Goal: Task Accomplishment & Management: Complete application form

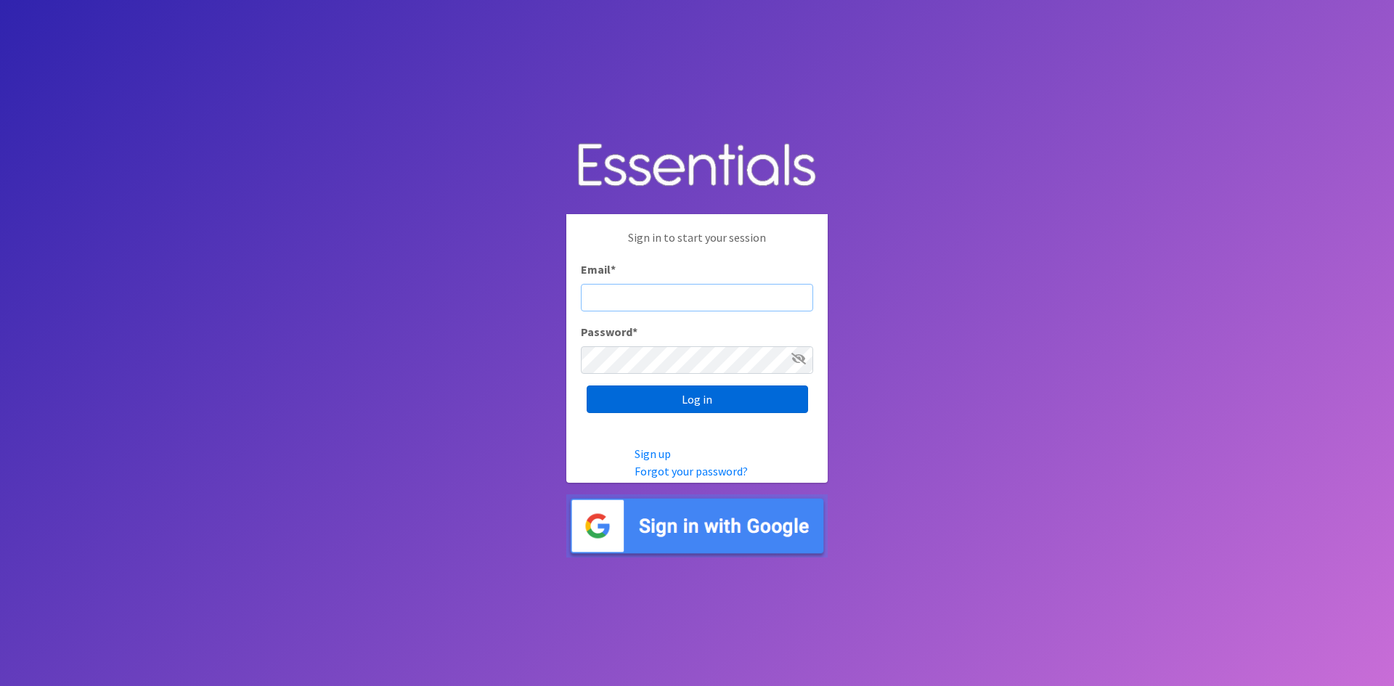
type input "[EMAIL_ADDRESS][DOMAIN_NAME]"
click at [686, 394] on input "Log in" at bounding box center [696, 399] width 221 height 28
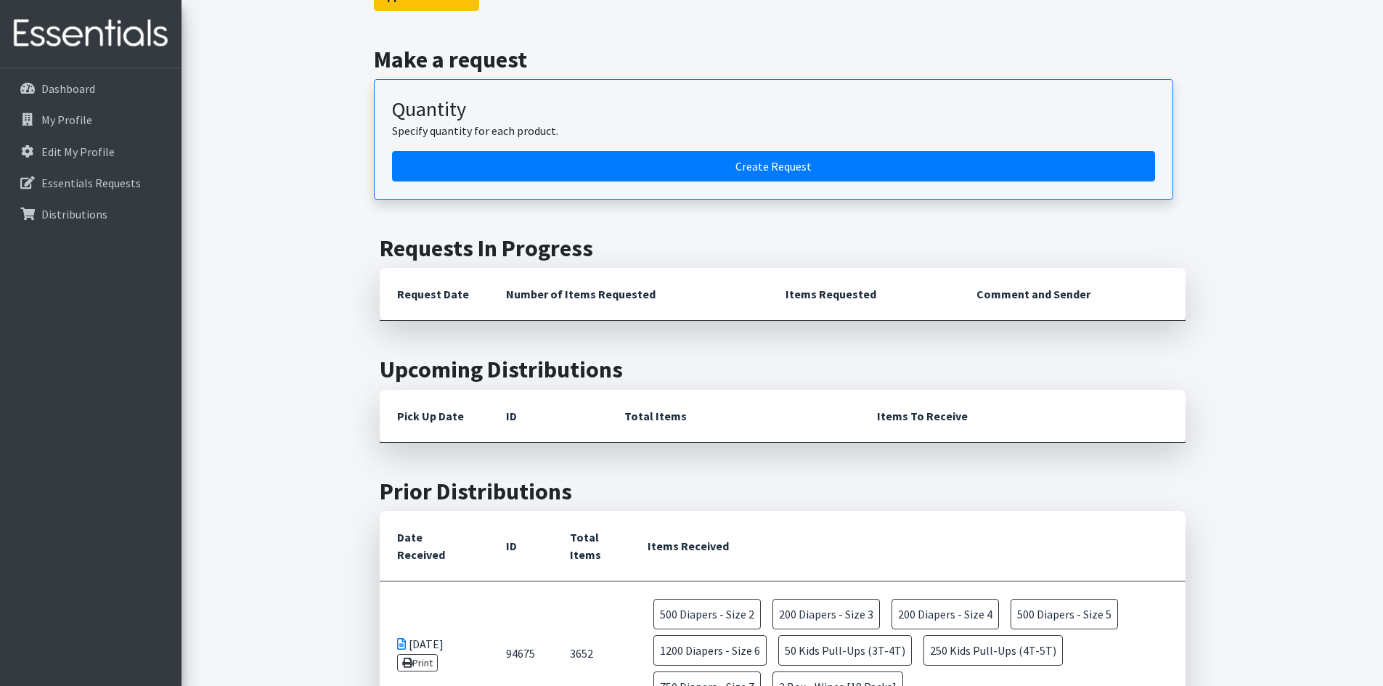
scroll to position [145, 0]
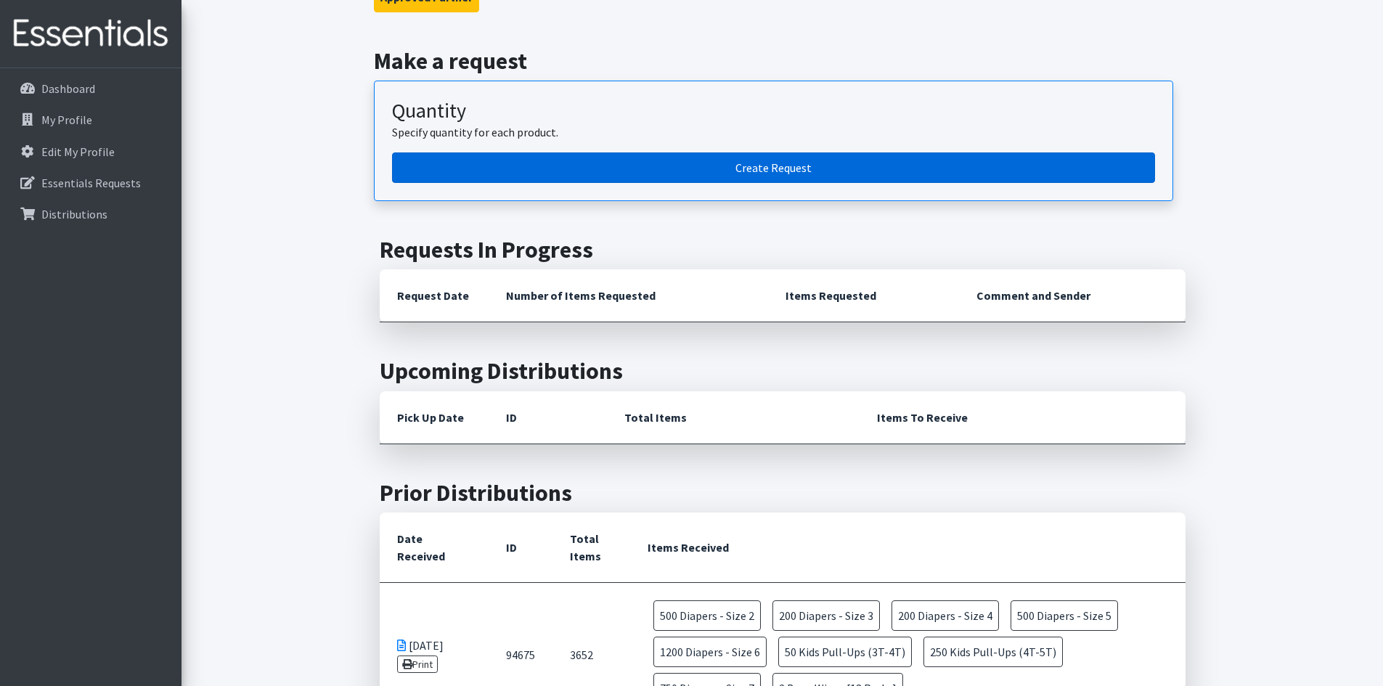
click at [760, 163] on link "Create Request" at bounding box center [773, 167] width 763 height 30
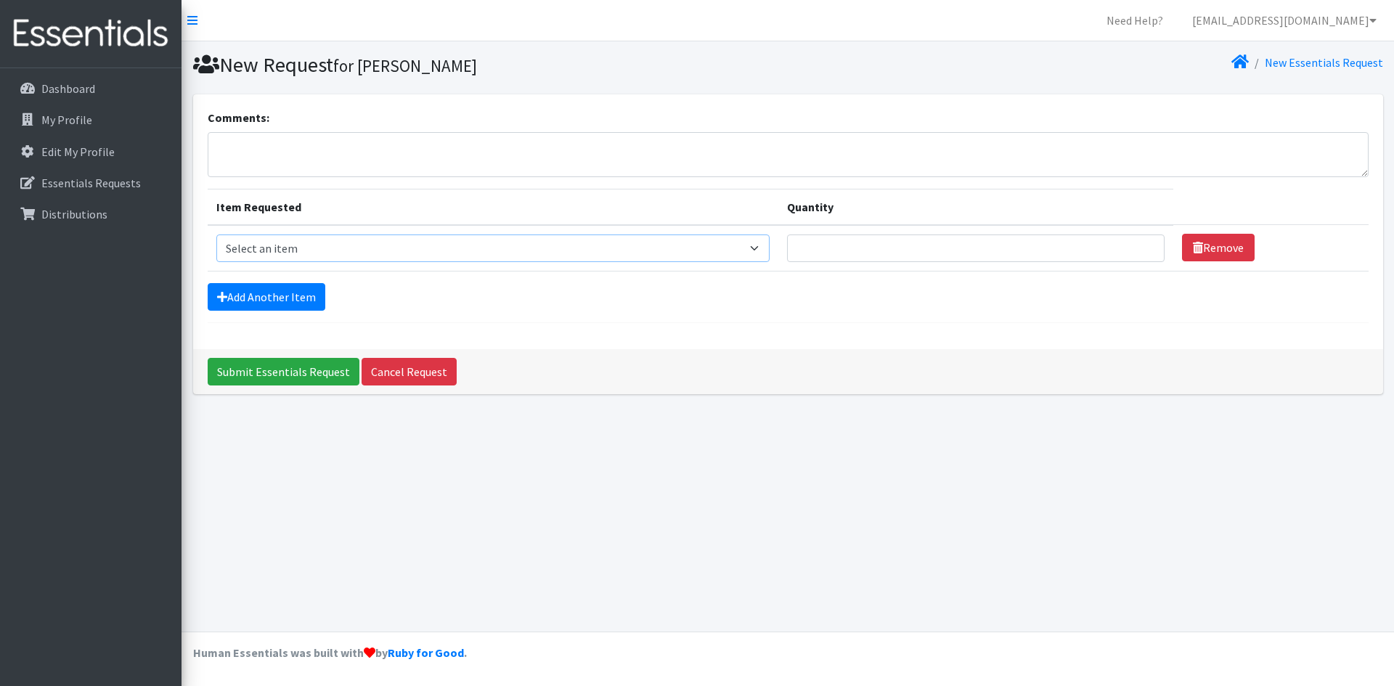
click at [764, 250] on select "Select an item Box - 2T-3T Pull-ups [200 Pull-ups/8 Packs] Box - 3T-4T Pull-ups…" at bounding box center [493, 248] width 554 height 28
select select "9795"
click at [216, 234] on select "Select an item Box - 2T-3T Pull-ups [200 Pull-ups/8 Packs] Box - 3T-4T Pull-ups…" at bounding box center [493, 248] width 554 height 28
click at [811, 245] on input "Quantity" at bounding box center [975, 248] width 377 height 28
type input "300"
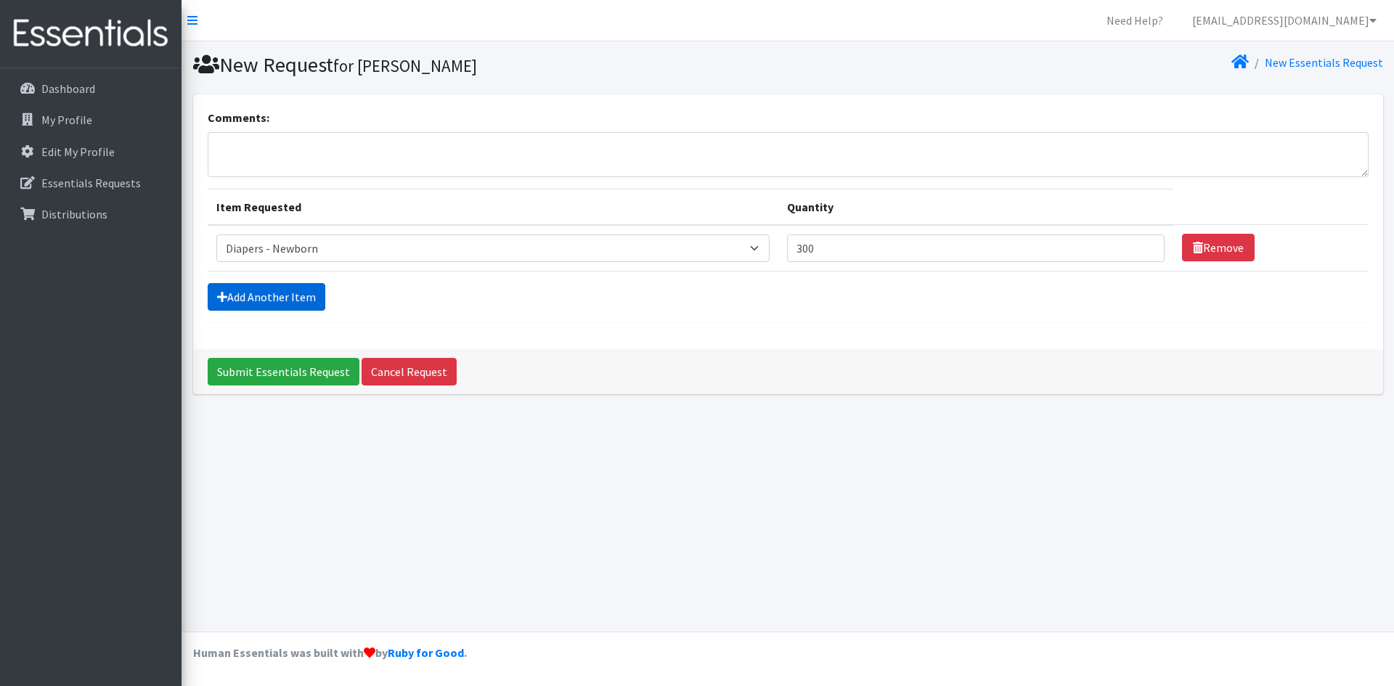
click at [262, 288] on link "Add Another Item" at bounding box center [267, 297] width 118 height 28
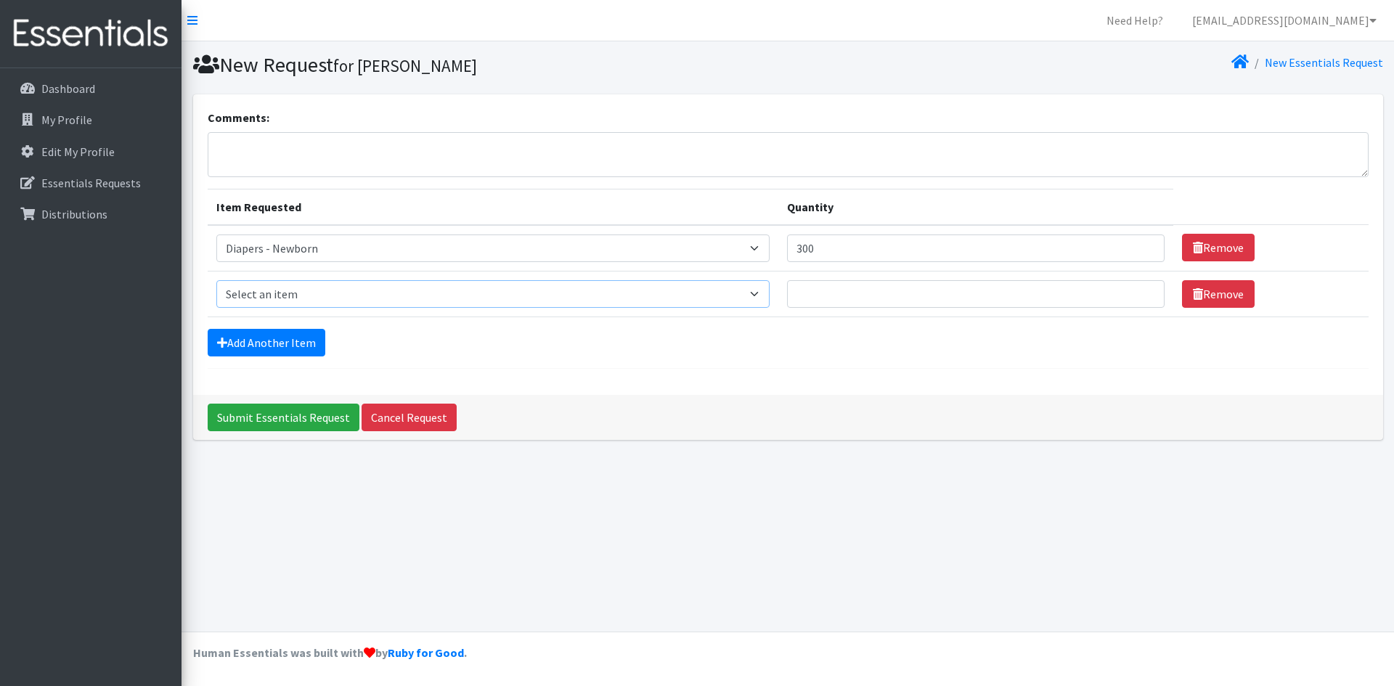
click at [769, 293] on select "Select an item Box - 2T-3T Pull-ups [200 Pull-ups/8 Packs] Box - 3T-4T Pull-ups…" at bounding box center [493, 294] width 554 height 28
select select "9798"
click at [216, 280] on select "Select an item Box - 2T-3T Pull-ups [200 Pull-ups/8 Packs] Box - 3T-4T Pull-ups…" at bounding box center [493, 294] width 554 height 28
click at [1182, 285] on link "Remove" at bounding box center [1218, 294] width 73 height 28
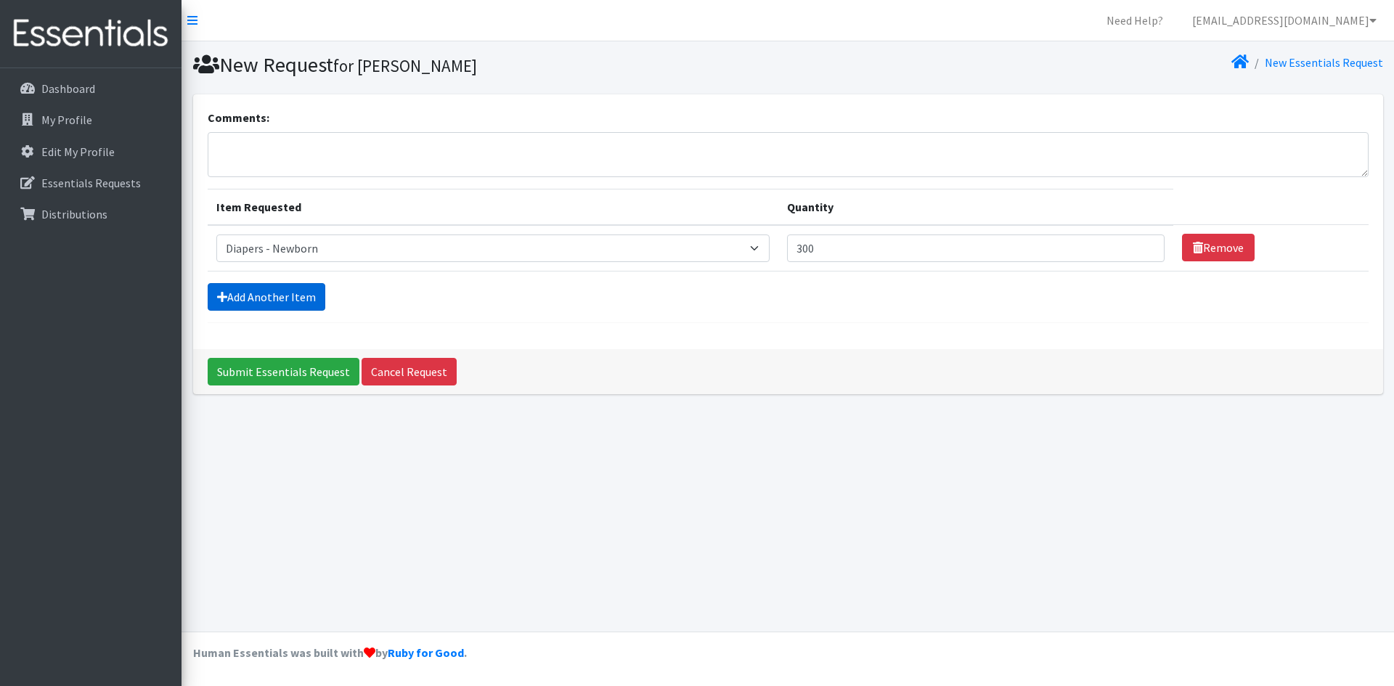
click at [284, 285] on link "Add Another Item" at bounding box center [267, 297] width 118 height 28
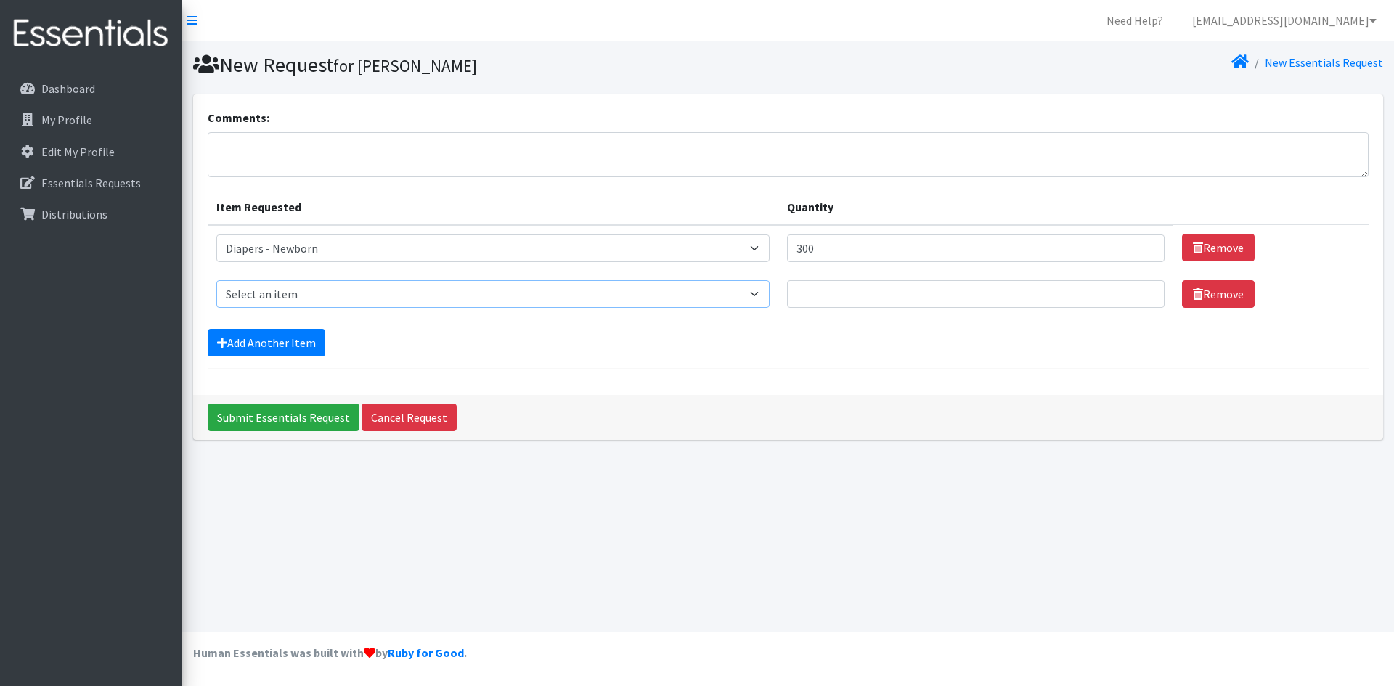
click at [768, 297] on select "Select an item Box - 2T-3T Pull-ups [200 Pull-ups/8 Packs] Box - 3T-4T Pull-ups…" at bounding box center [493, 294] width 554 height 28
select select "9797"
click at [216, 280] on select "Select an item Box - 2T-3T Pull-ups [200 Pull-ups/8 Packs] Box - 3T-4T Pull-ups…" at bounding box center [493, 294] width 554 height 28
click at [820, 295] on input "Quantity" at bounding box center [975, 294] width 377 height 28
type input "300"
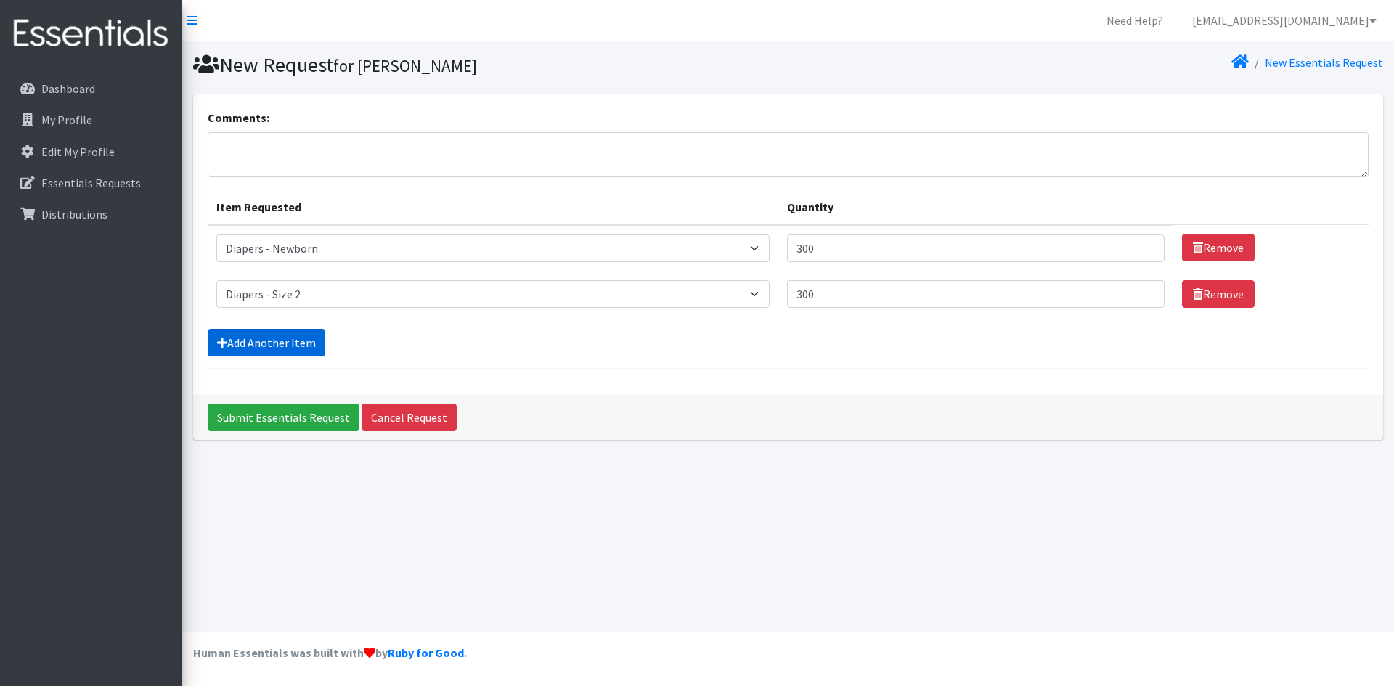
click at [293, 340] on link "Add Another Item" at bounding box center [267, 343] width 118 height 28
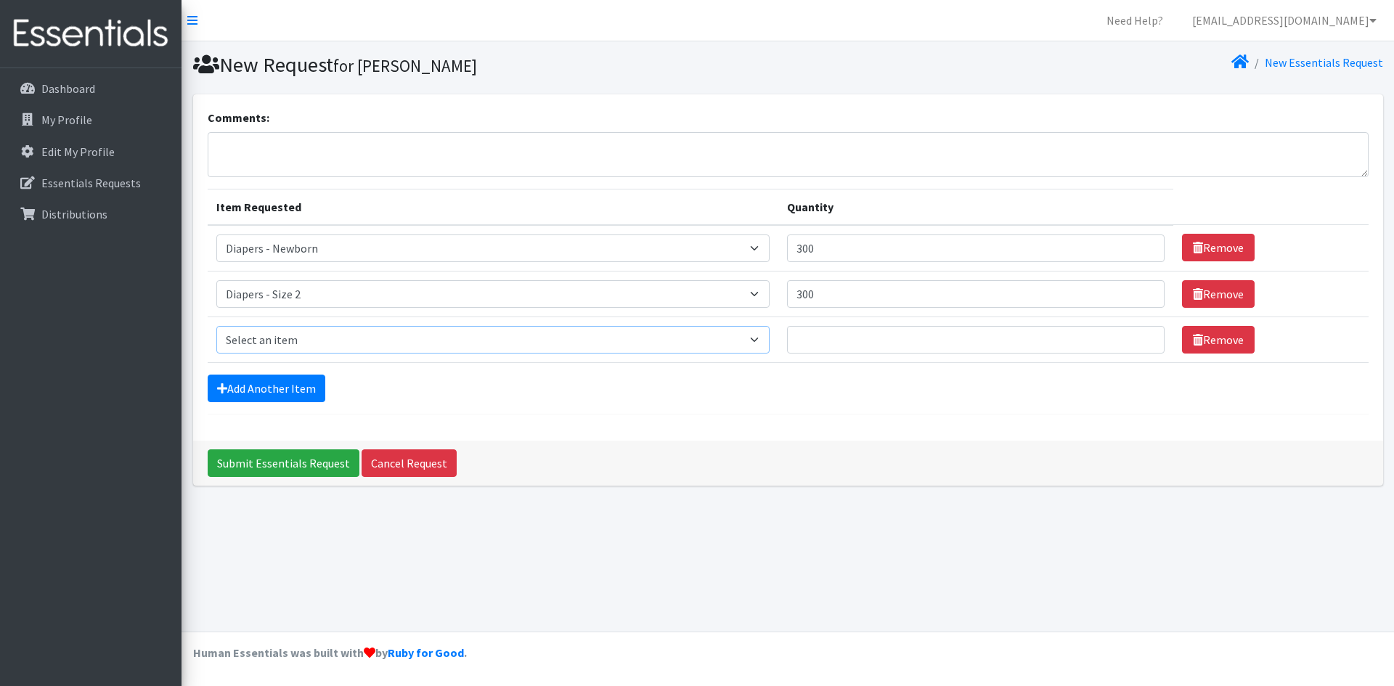
click at [766, 337] on select "Select an item Box - 2T-3T Pull-ups [200 Pull-ups/8 Packs] Box - 3T-4T Pull-ups…" at bounding box center [493, 340] width 554 height 28
select select "9803"
click at [216, 326] on select "Select an item Box - 2T-3T Pull-ups [200 Pull-ups/8 Packs] Box - 3T-4T Pull-ups…" at bounding box center [493, 340] width 554 height 28
click at [820, 333] on input "Quantity" at bounding box center [975, 340] width 377 height 28
type input "800"
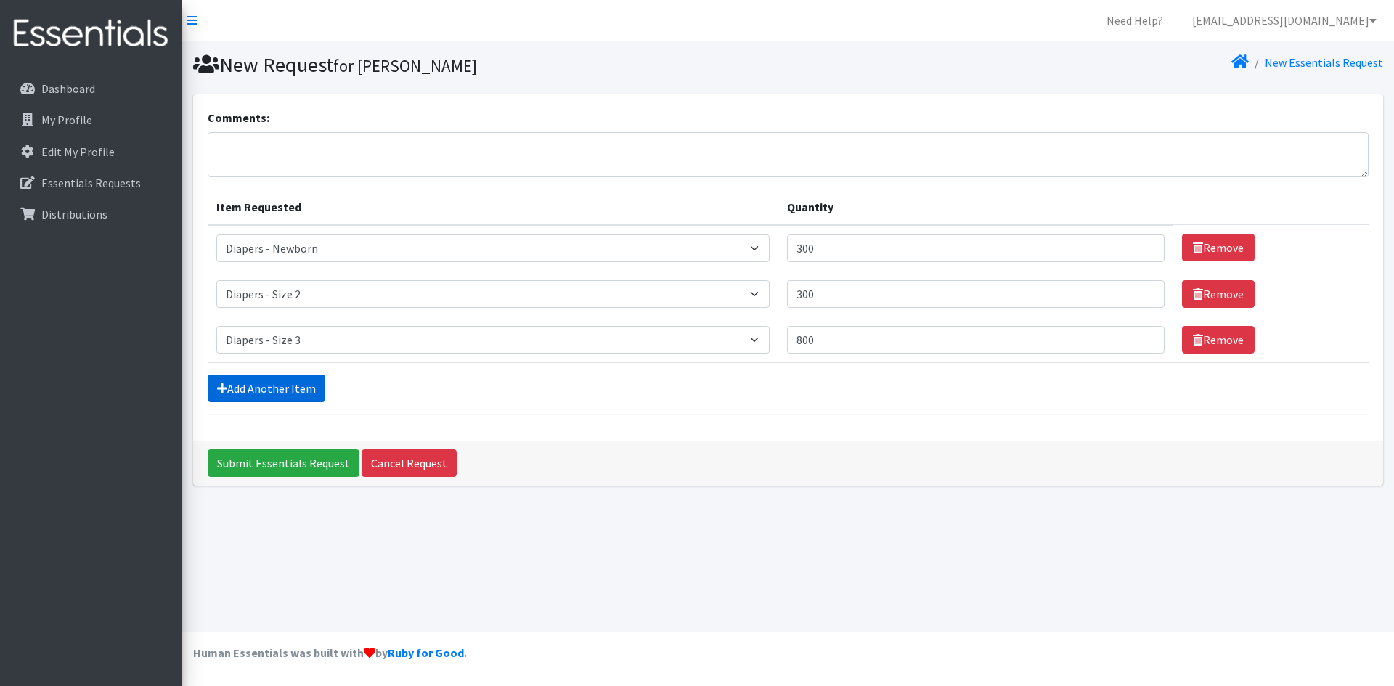
click at [237, 386] on link "Add Another Item" at bounding box center [267, 389] width 118 height 28
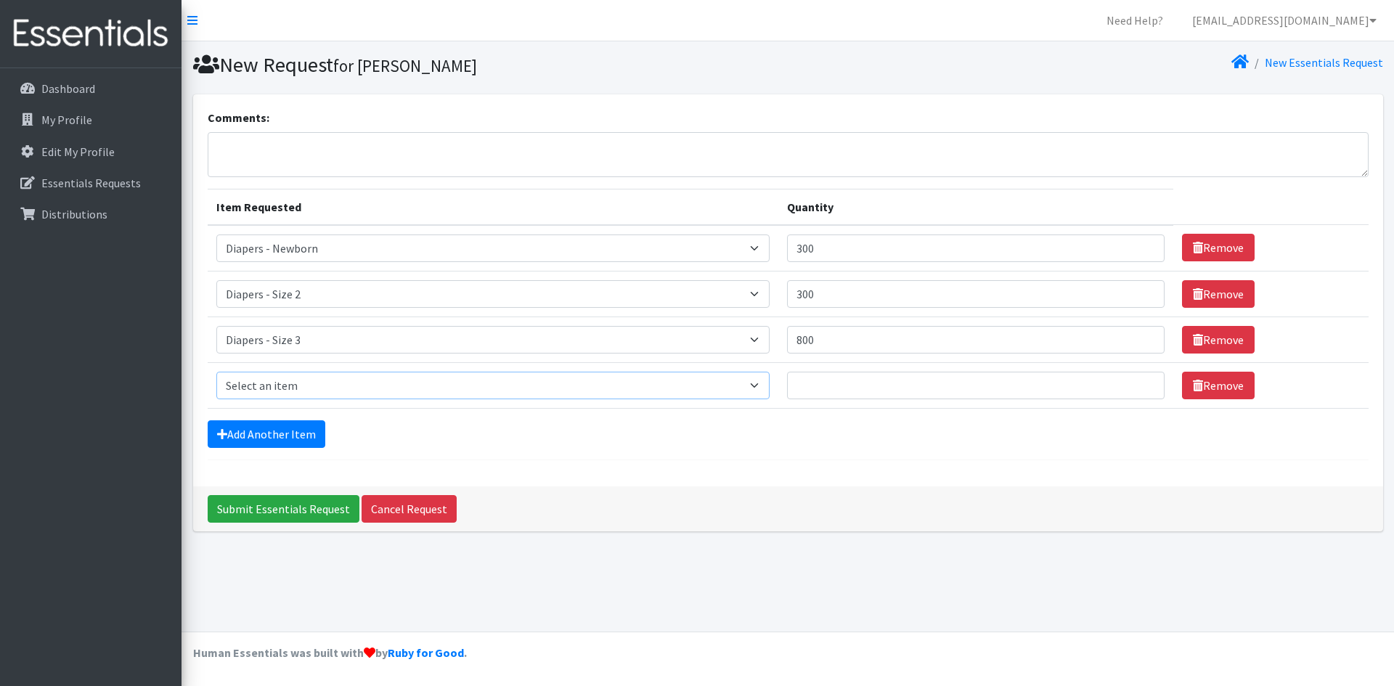
click at [769, 388] on select "Select an item Box - 2T-3T Pull-ups [200 Pull-ups/8 Packs] Box - 3T-4T Pull-ups…" at bounding box center [493, 386] width 554 height 28
select select "9799"
click at [216, 372] on select "Select an item Box - 2T-3T Pull-ups [200 Pull-ups/8 Packs] Box - 3T-4T Pull-ups…" at bounding box center [493, 386] width 554 height 28
click at [813, 381] on input "Quantity" at bounding box center [975, 386] width 377 height 28
type input "900"
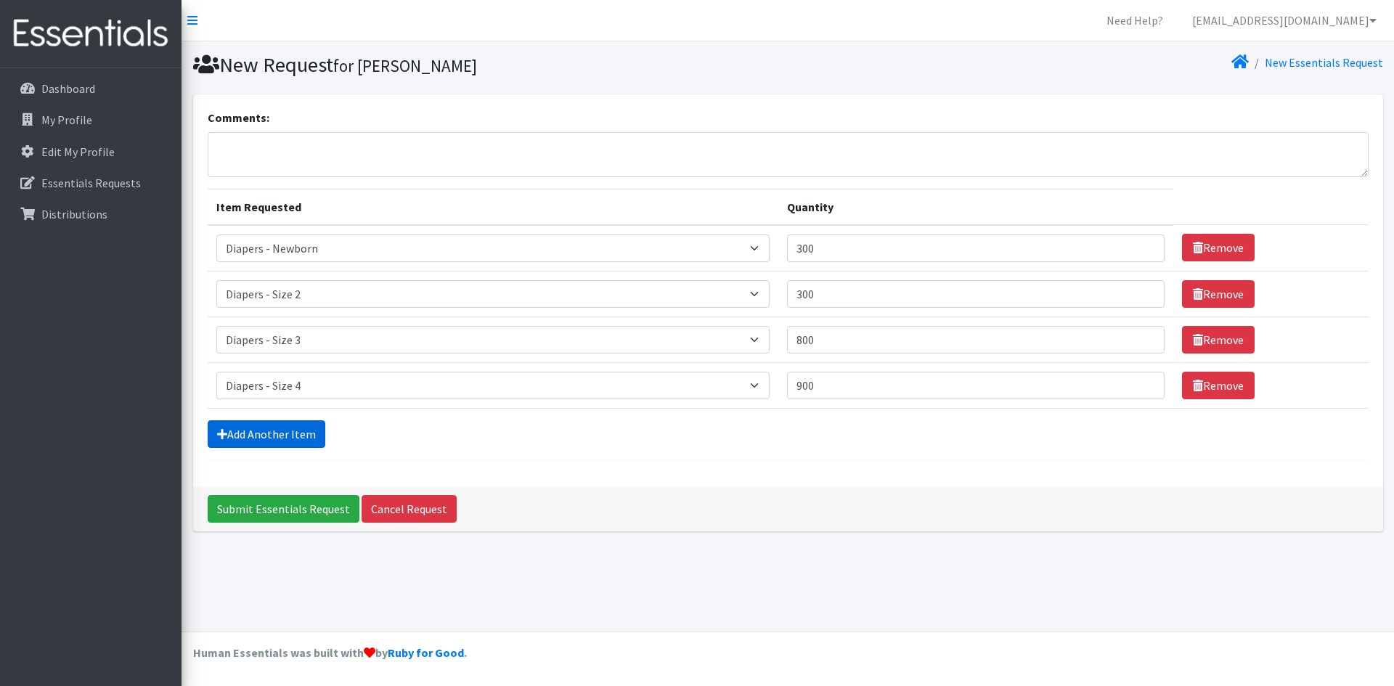
click at [275, 428] on link "Add Another Item" at bounding box center [267, 434] width 118 height 28
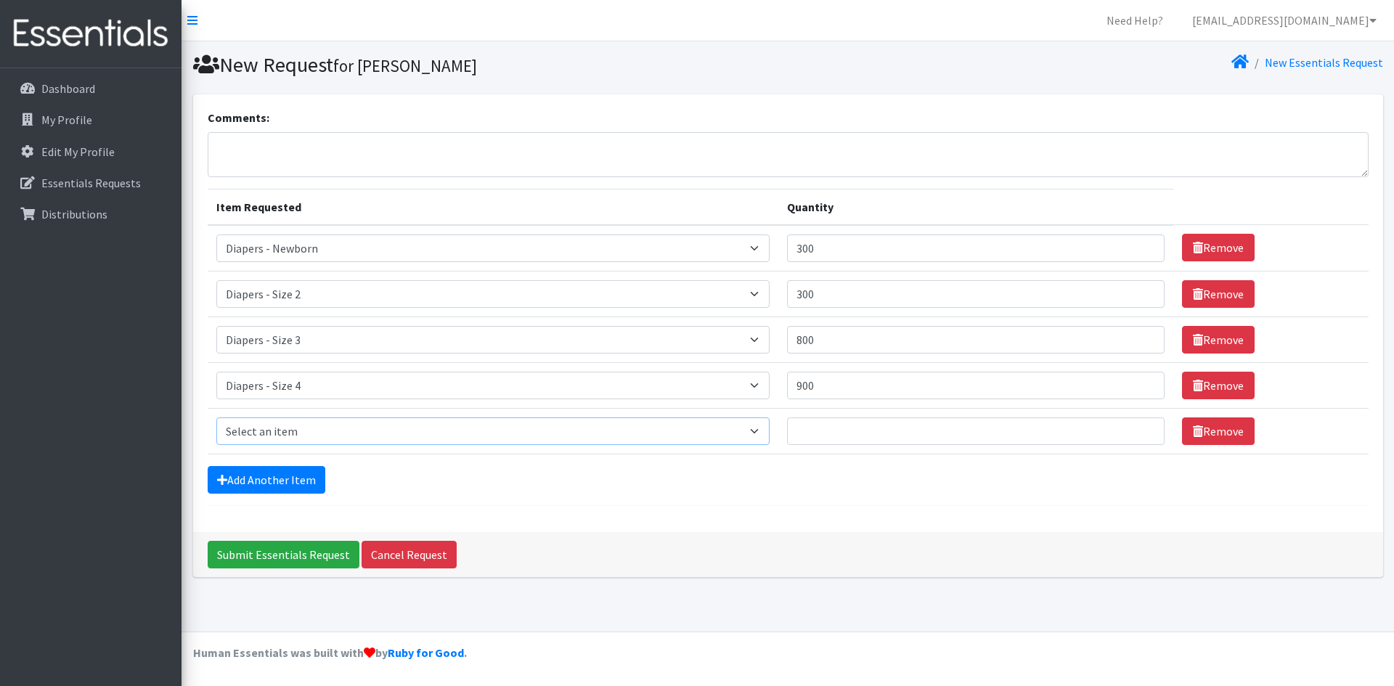
click at [766, 428] on select "Select an item Box - 2T-3T Pull-ups [200 Pull-ups/8 Packs] Box - 3T-4T Pull-ups…" at bounding box center [493, 431] width 554 height 28
select select "9802"
click at [216, 417] on select "Select an item Box - 2T-3T Pull-ups [200 Pull-ups/8 Packs] Box - 3T-4T Pull-ups…" at bounding box center [493, 431] width 554 height 28
click at [818, 430] on input "Quantity" at bounding box center [975, 431] width 377 height 28
type input "800"
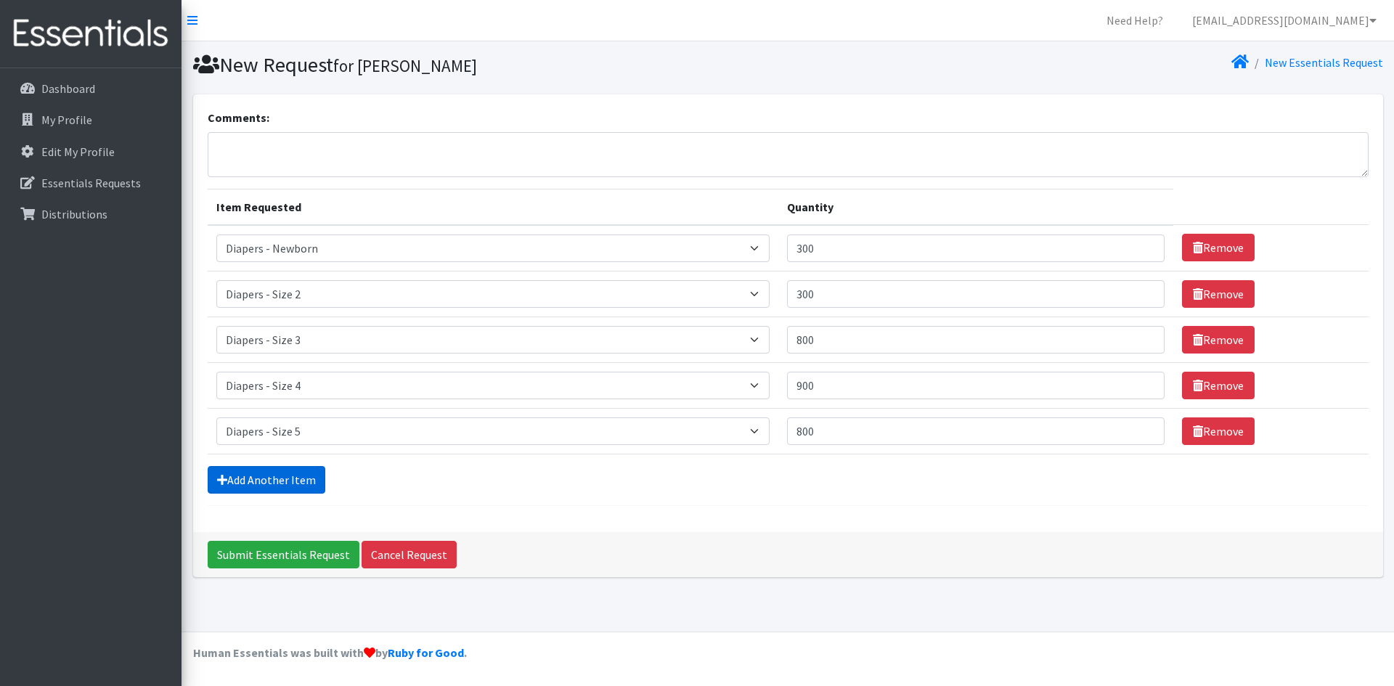
click at [239, 477] on link "Add Another Item" at bounding box center [267, 480] width 118 height 28
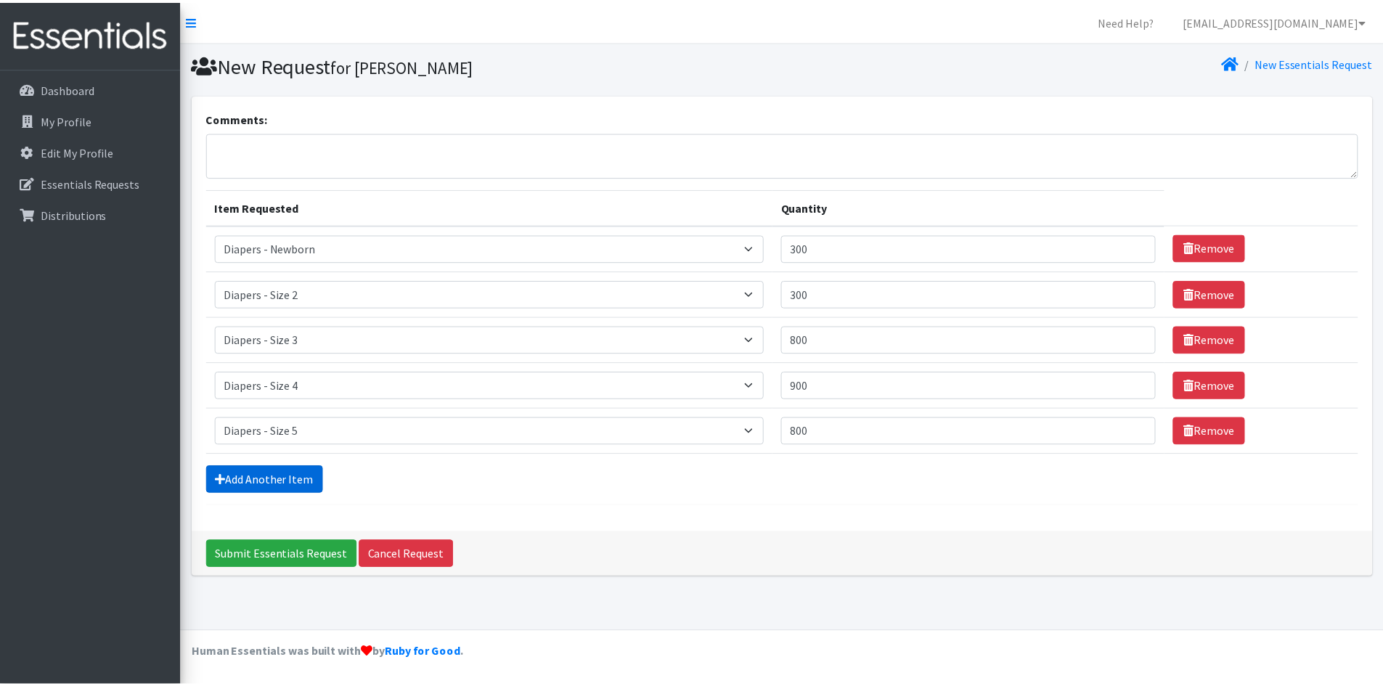
scroll to position [3, 0]
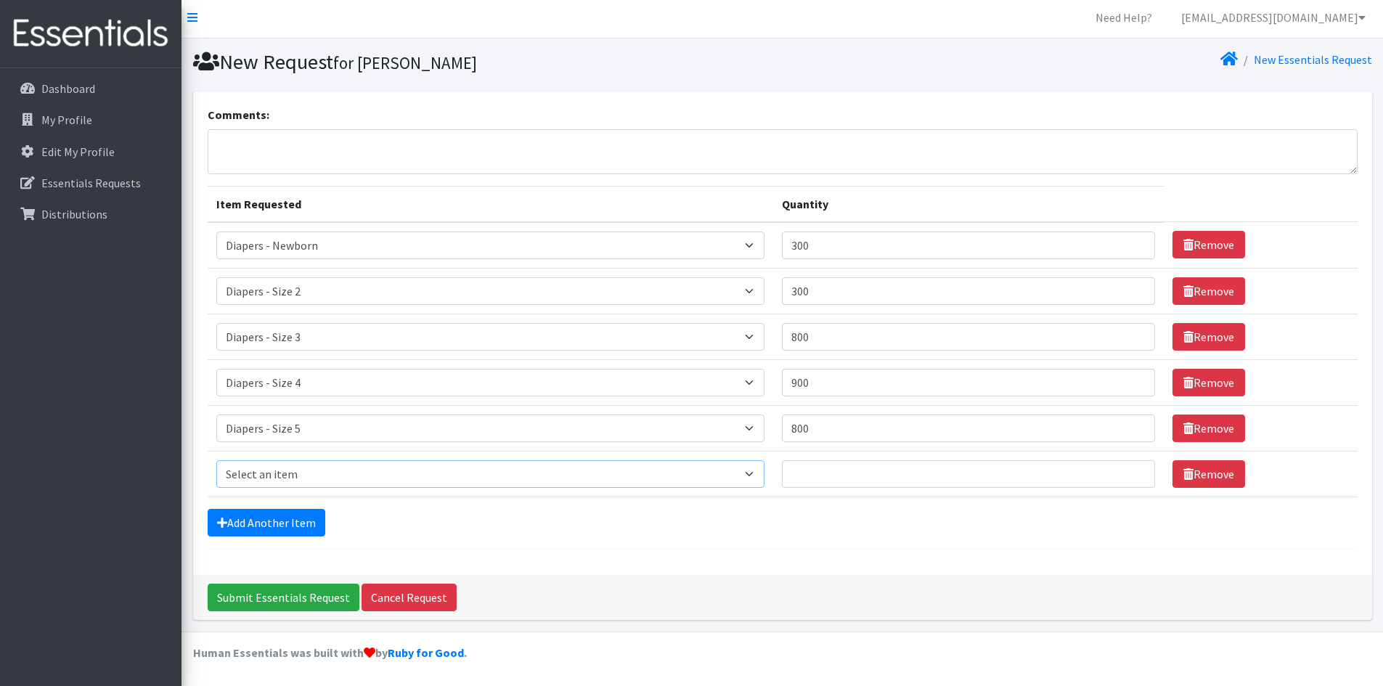
click at [763, 478] on select "Select an item Box - 2T-3T Pull-ups [200 Pull-ups/8 Packs] Box - 3T-4T Pull-ups…" at bounding box center [490, 474] width 548 height 28
select select "9800"
click at [216, 460] on select "Select an item Box - 2T-3T Pull-ups [200 Pull-ups/8 Packs] Box - 3T-4T Pull-ups…" at bounding box center [490, 474] width 548 height 28
click at [829, 480] on input "Quantity" at bounding box center [969, 474] width 374 height 28
type input "1400"
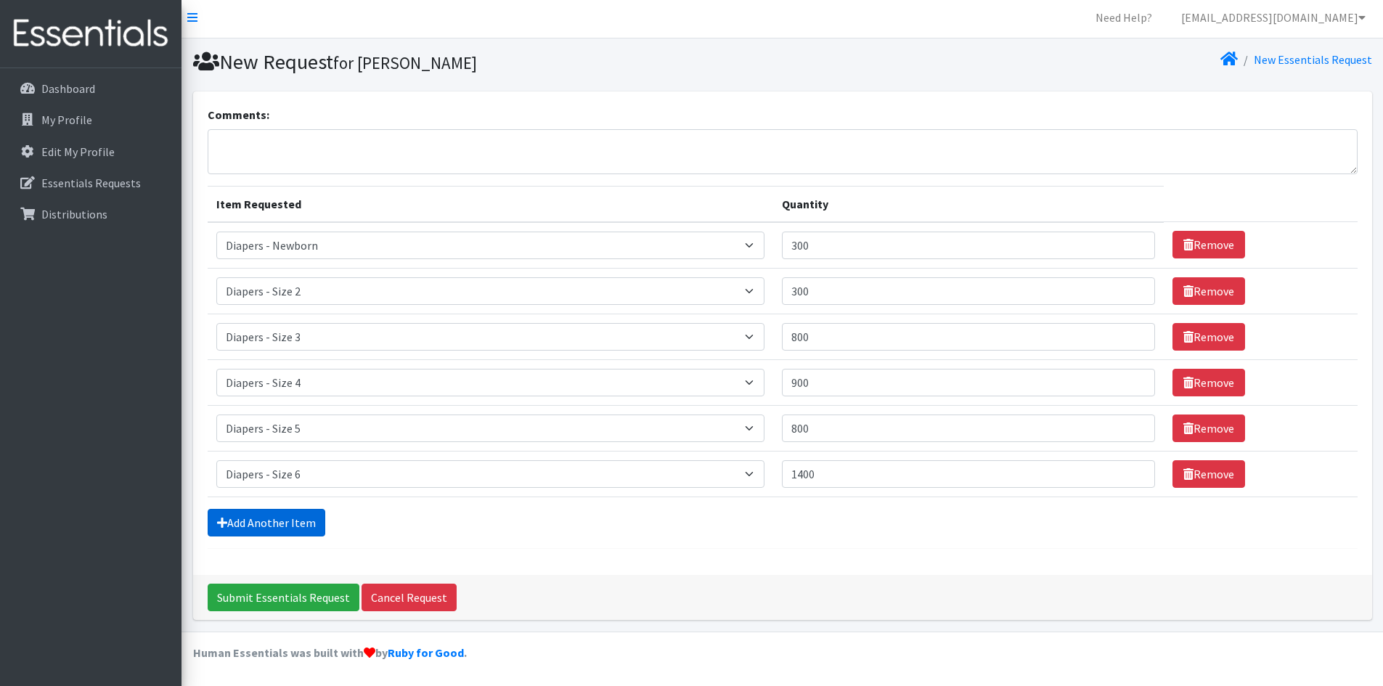
click at [270, 520] on link "Add Another Item" at bounding box center [267, 523] width 118 height 28
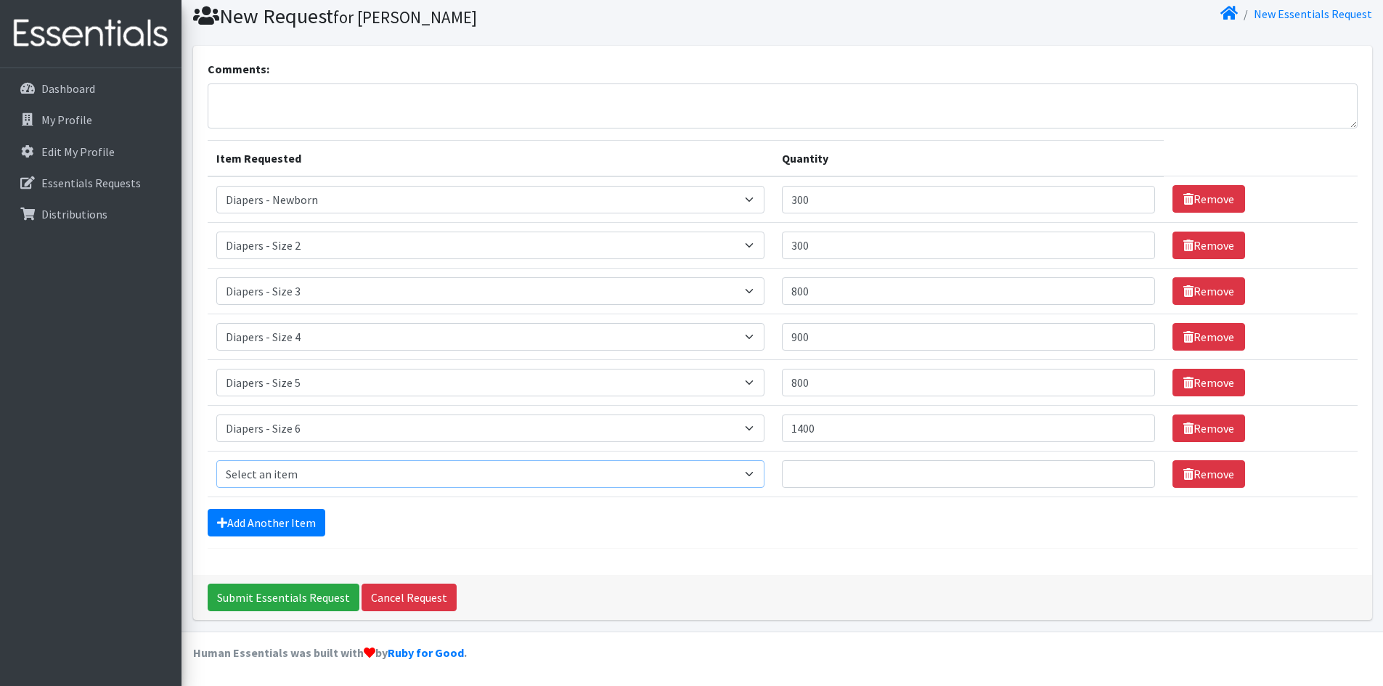
click at [764, 472] on select "Select an item Box - 2T-3T Pull-ups [200 Pull-ups/8 Packs] Box - 3T-4T Pull-ups…" at bounding box center [490, 474] width 548 height 28
select select "12545"
click at [216, 460] on select "Select an item Box - 2T-3T Pull-ups [200 Pull-ups/8 Packs] Box - 3T-4T Pull-ups…" at bounding box center [490, 474] width 548 height 28
click at [814, 480] on input "Quantity" at bounding box center [969, 474] width 374 height 28
type input "600"
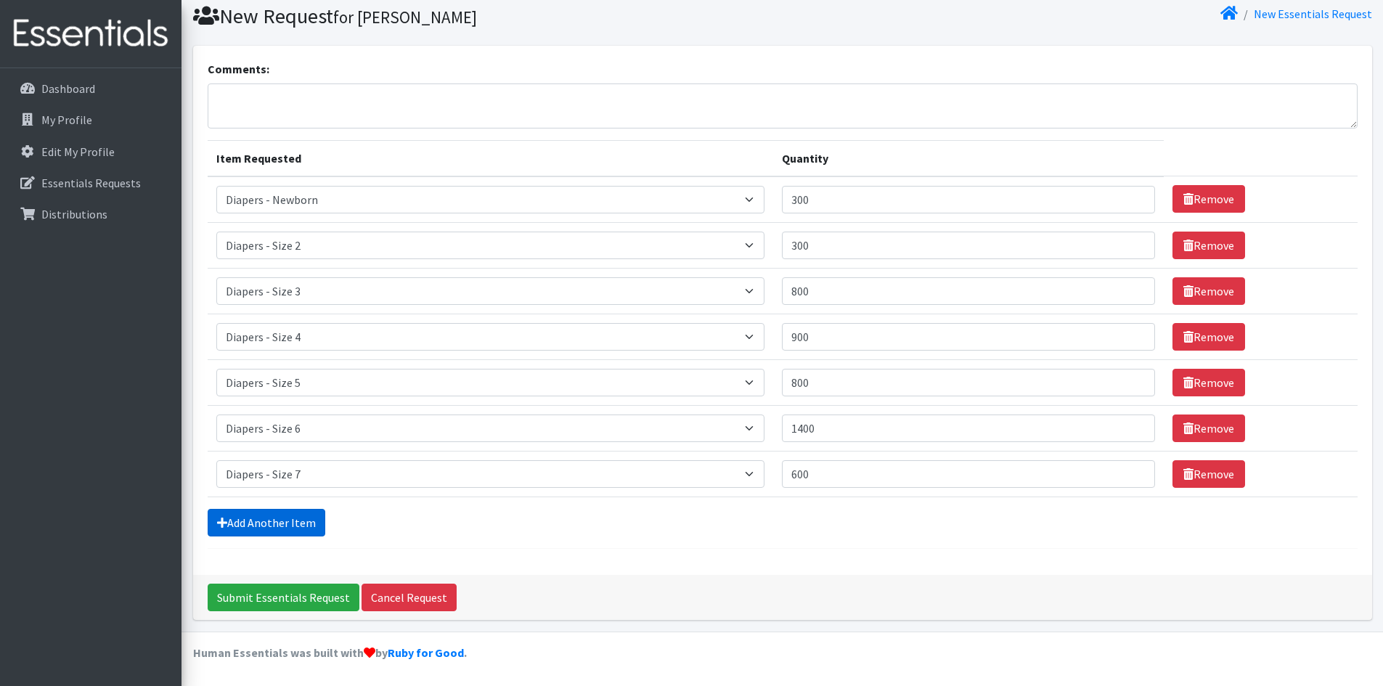
click at [278, 521] on link "Add Another Item" at bounding box center [267, 523] width 118 height 28
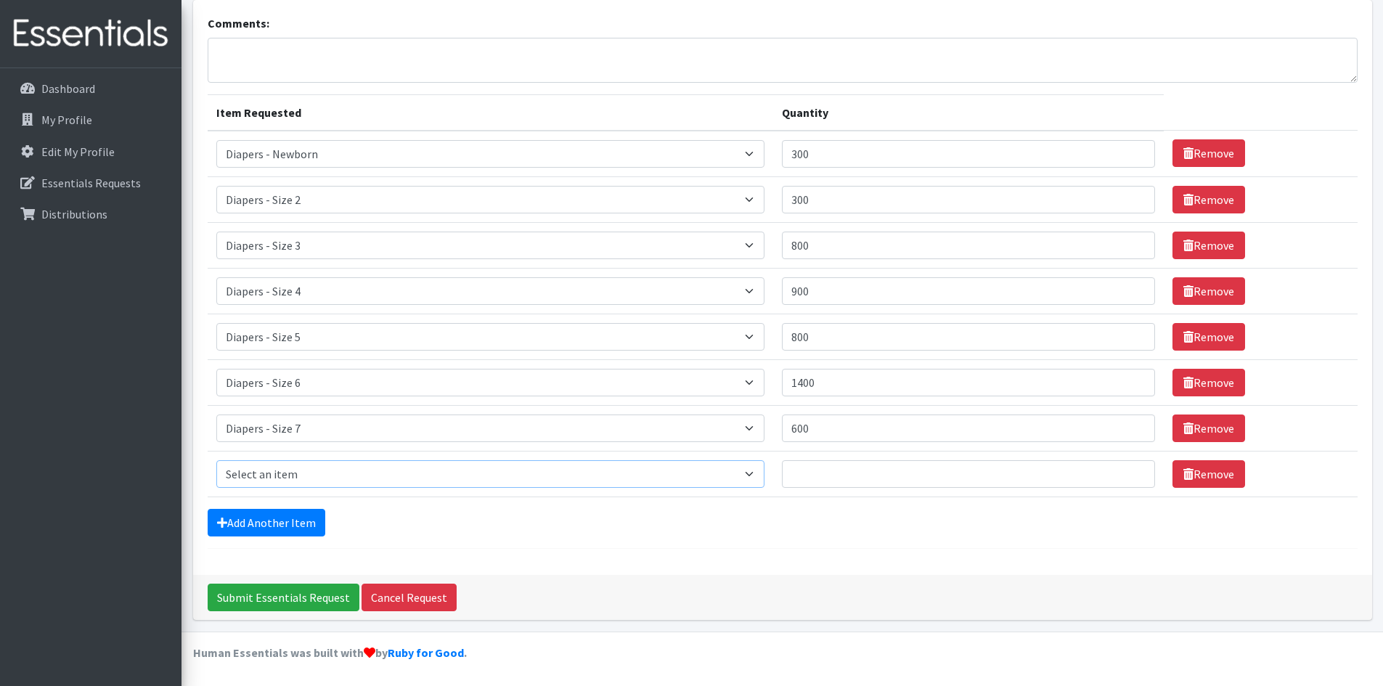
click at [761, 470] on select "Select an item Box - 2T-3T Pull-ups [200 Pull-ups/8 Packs] Box - 3T-4T Pull-ups…" at bounding box center [490, 474] width 548 height 28
select select "9787"
click at [216, 460] on select "Select an item Box - 2T-3T Pull-ups [200 Pull-ups/8 Packs] Box - 3T-4T Pull-ups…" at bounding box center [490, 474] width 548 height 28
click at [798, 471] on input "Quantity" at bounding box center [969, 474] width 374 height 28
type input "100"
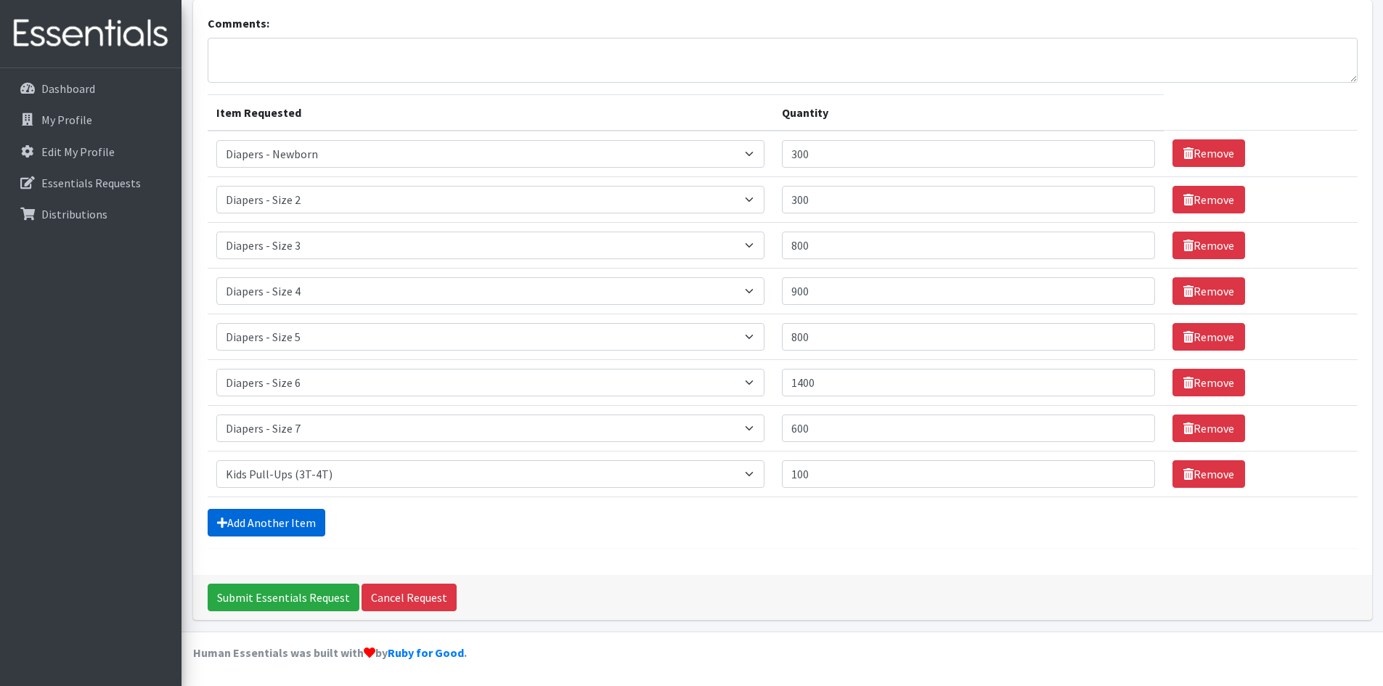
click at [287, 514] on link "Add Another Item" at bounding box center [267, 523] width 118 height 28
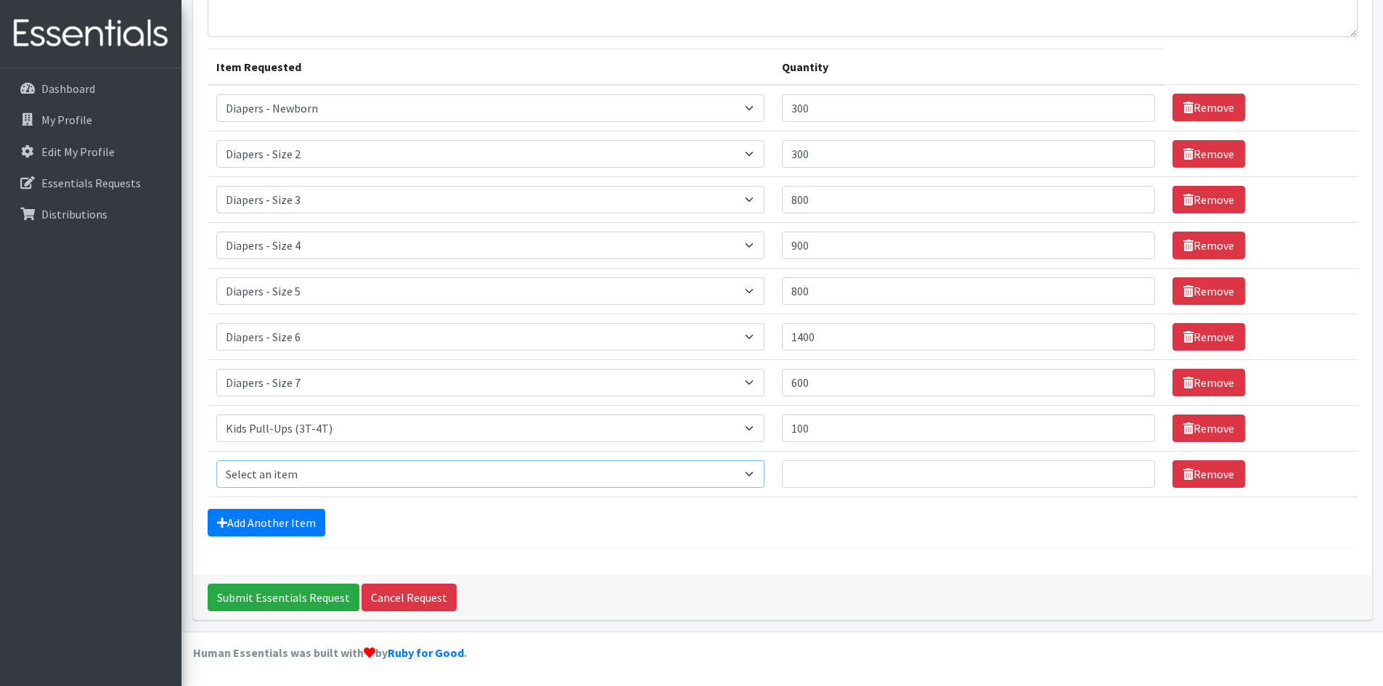
click at [759, 473] on select "Select an item Box - 2T-3T Pull-ups [200 Pull-ups/8 Packs] Box - 3T-4T Pull-ups…" at bounding box center [490, 474] width 548 height 28
select select "9789"
click at [216, 460] on select "Select an item Box - 2T-3T Pull-ups [200 Pull-ups/8 Packs] Box - 3T-4T Pull-ups…" at bounding box center [490, 474] width 548 height 28
click at [803, 475] on input "Quantity" at bounding box center [969, 474] width 374 height 28
type input "350"
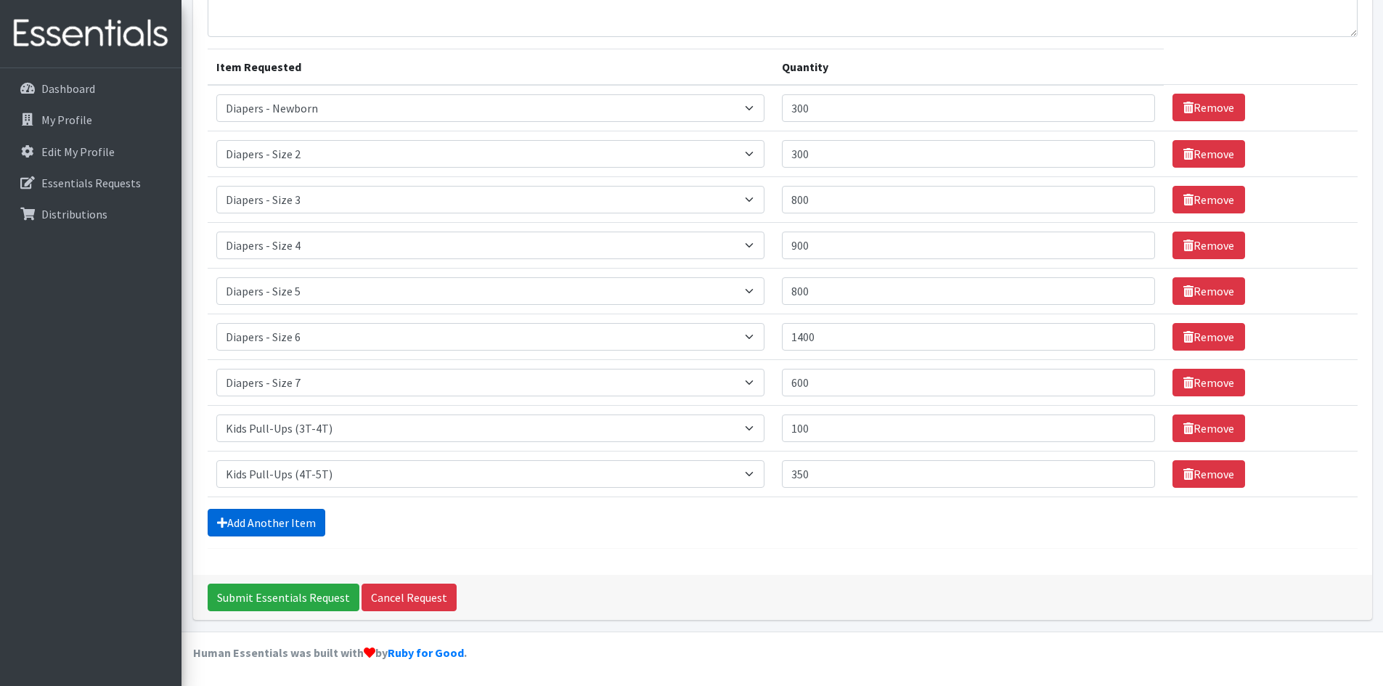
click at [277, 511] on link "Add Another Item" at bounding box center [267, 523] width 118 height 28
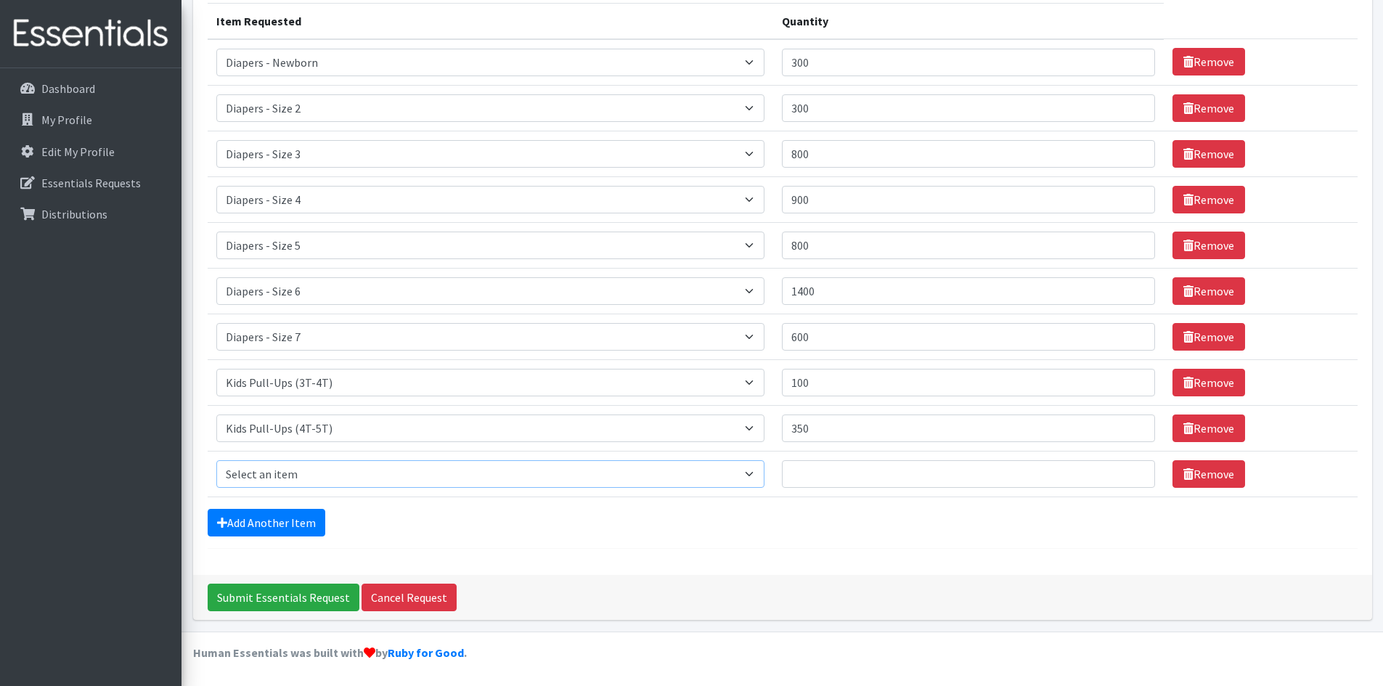
click at [762, 476] on select "Select an item Box - 2T-3T Pull-ups [200 Pull-ups/8 Packs] Box - 3T-4T Pull-ups…" at bounding box center [490, 474] width 548 height 28
select select "14401"
click at [216, 460] on select "Select an item Box - 2T-3T Pull-ups [200 Pull-ups/8 Packs] Box - 3T-4T Pull-ups…" at bounding box center [490, 474] width 548 height 28
click at [803, 467] on input "Quantity" at bounding box center [969, 474] width 374 height 28
type input "3"
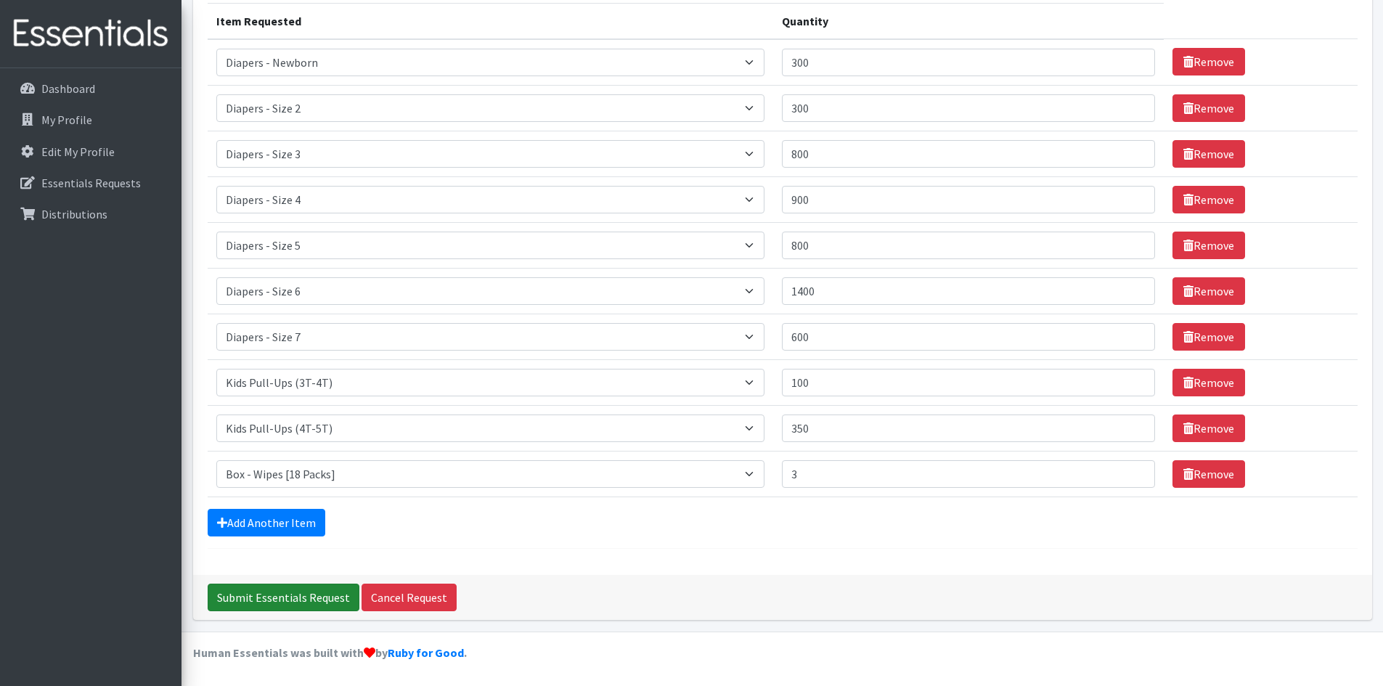
click at [253, 595] on input "Submit Essentials Request" at bounding box center [284, 598] width 152 height 28
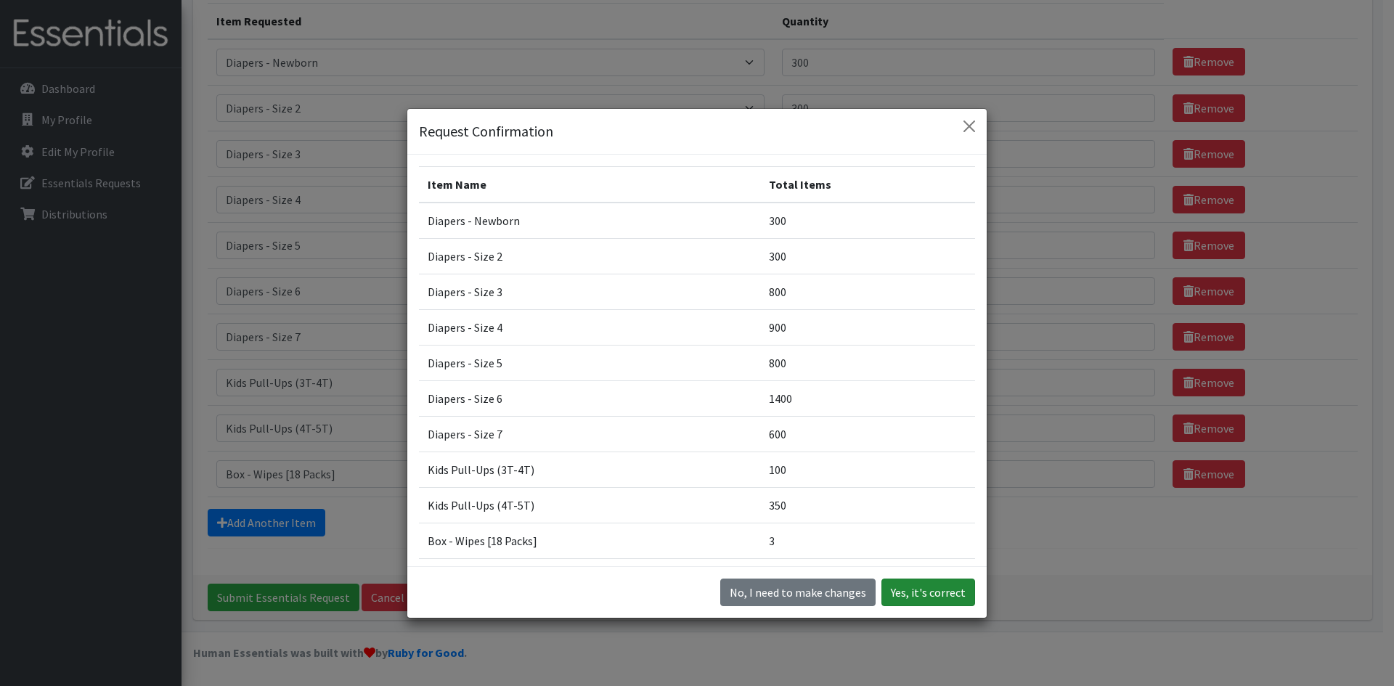
click at [915, 588] on button "Yes, it's correct" at bounding box center [928, 592] width 94 height 28
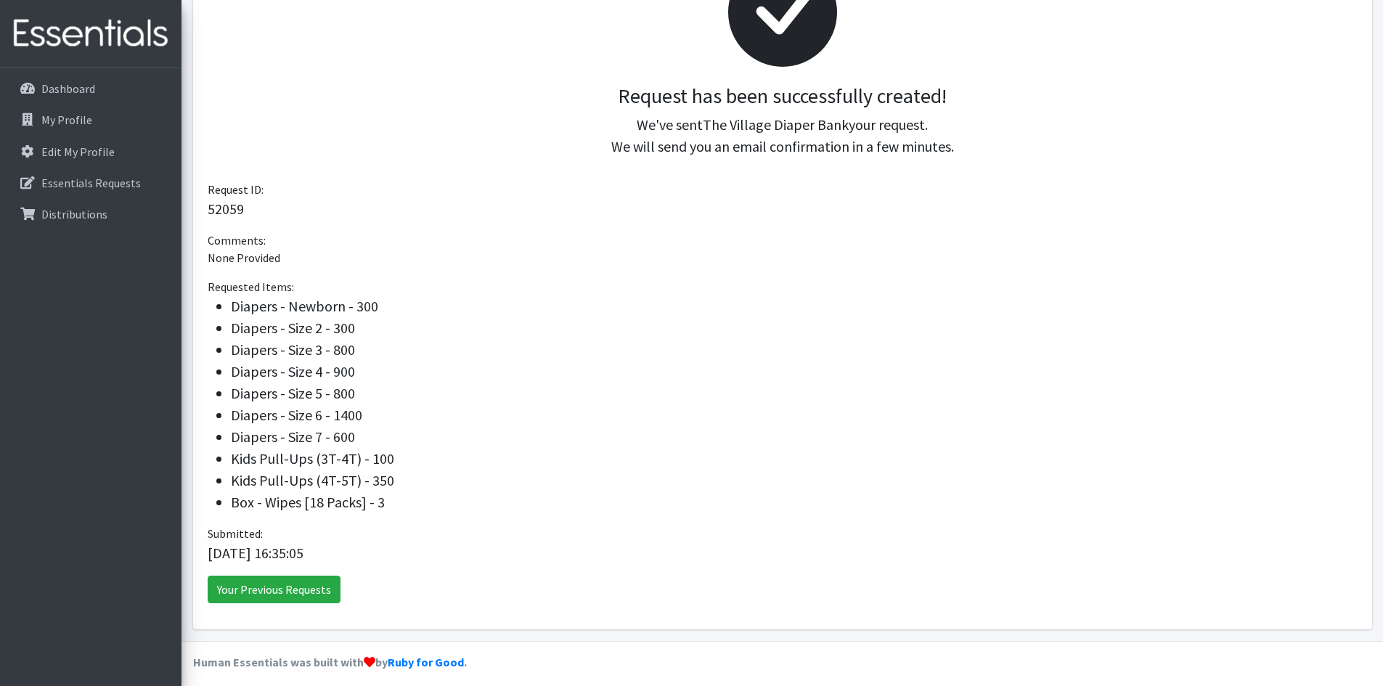
scroll to position [271, 0]
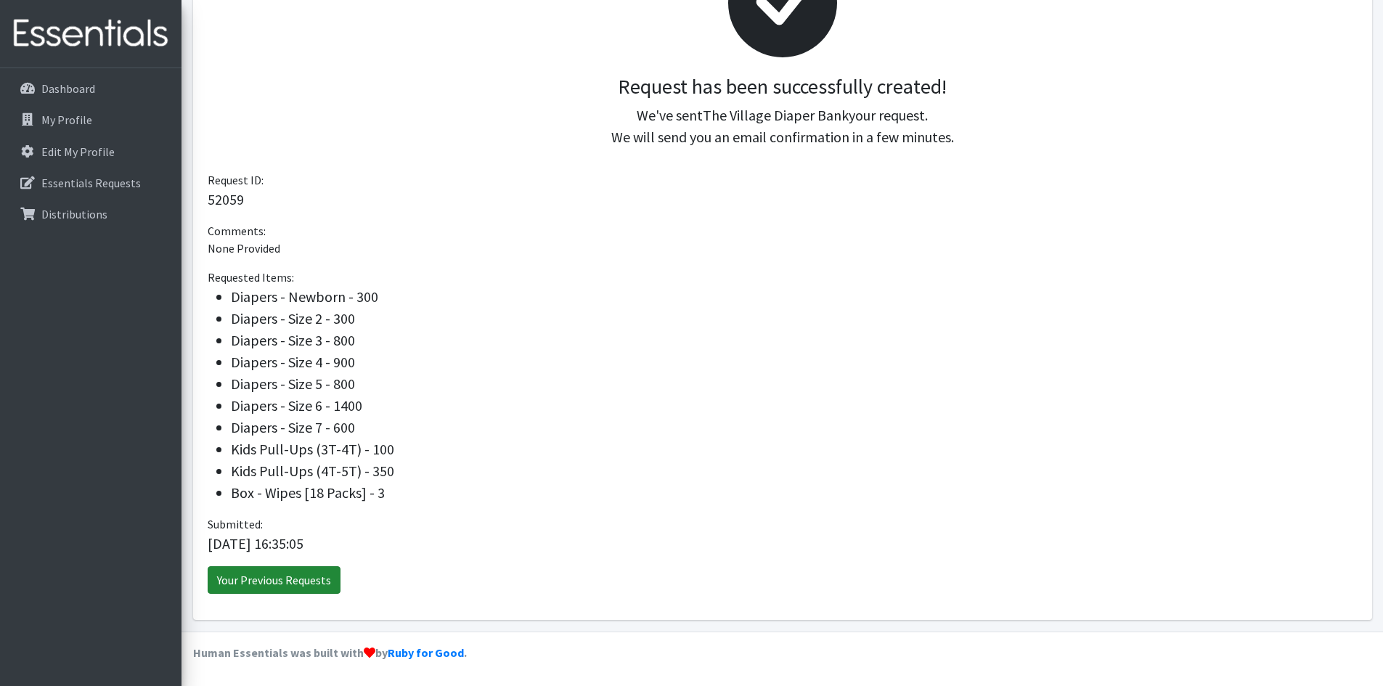
click at [237, 573] on link "Your Previous Requests" at bounding box center [274, 580] width 133 height 28
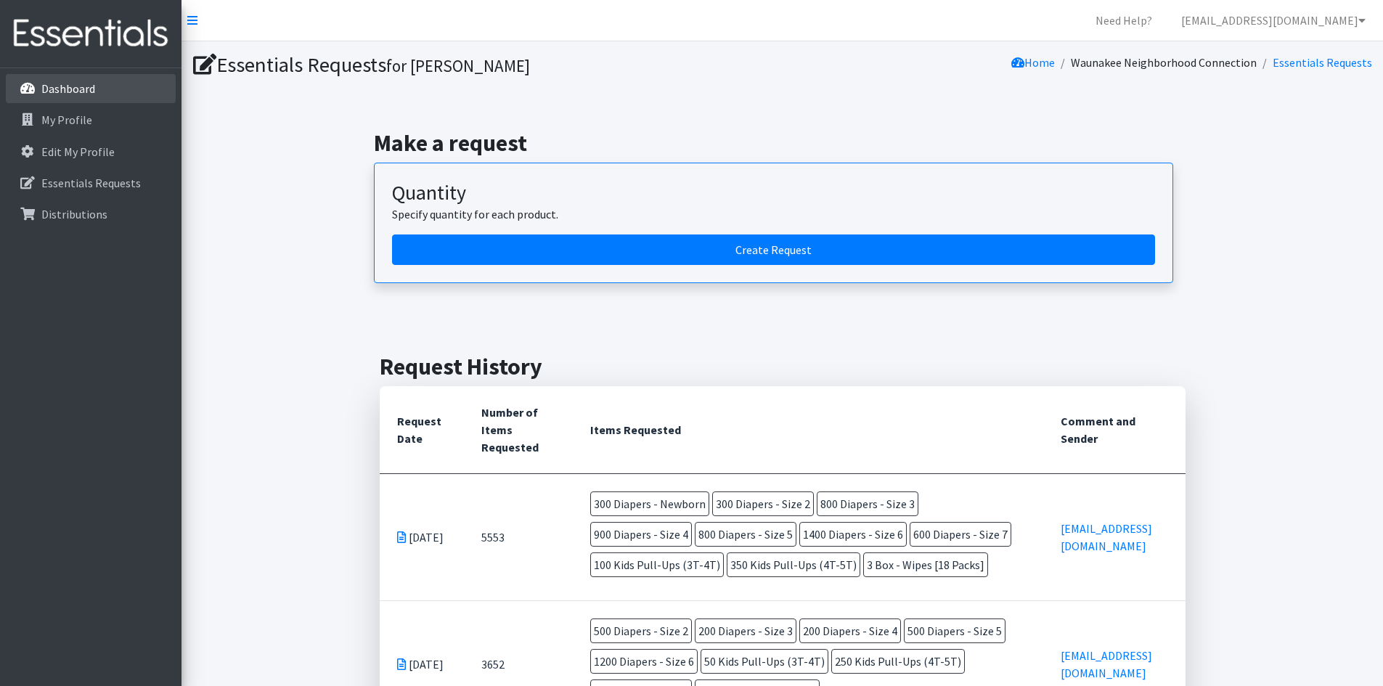
click at [73, 88] on p "Dashboard" at bounding box center [68, 88] width 54 height 15
